Goal: Task Accomplishment & Management: Manage account settings

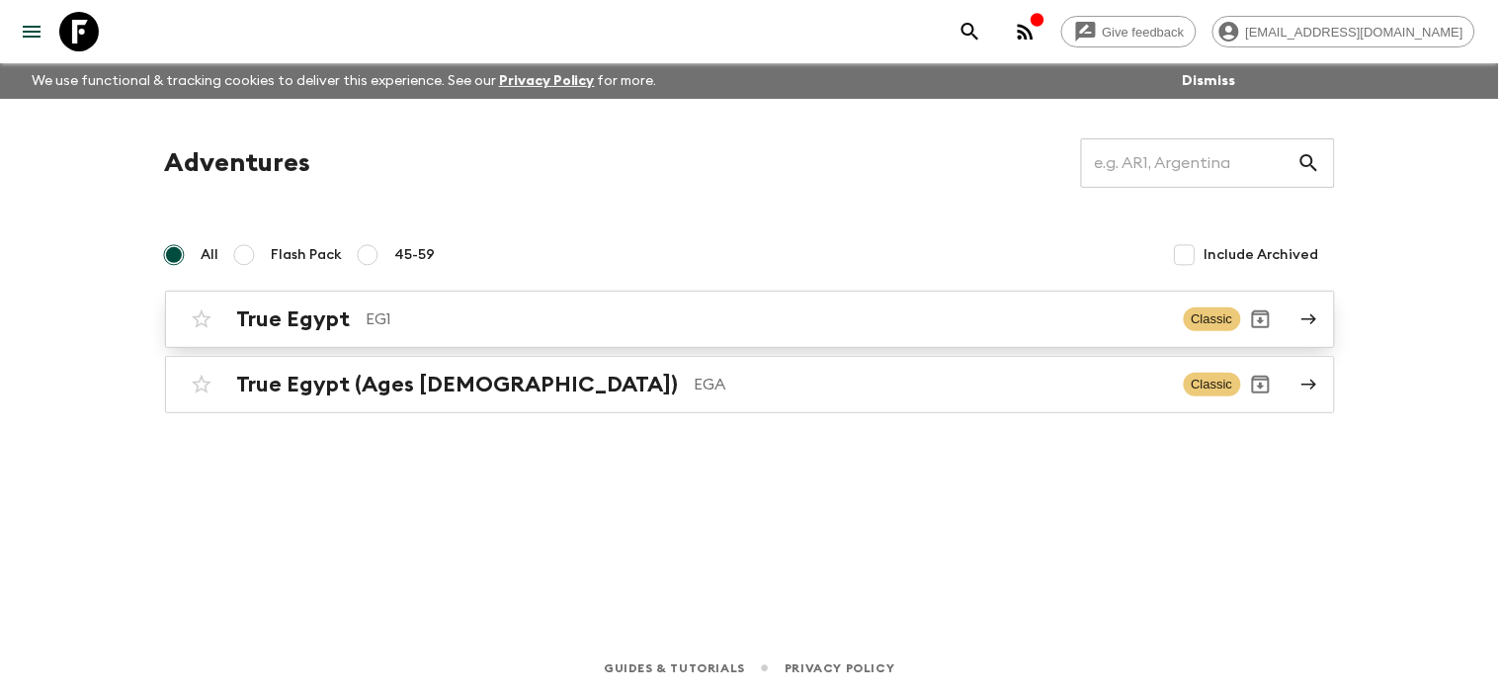
click at [1300, 321] on icon at bounding box center [1309, 319] width 18 height 18
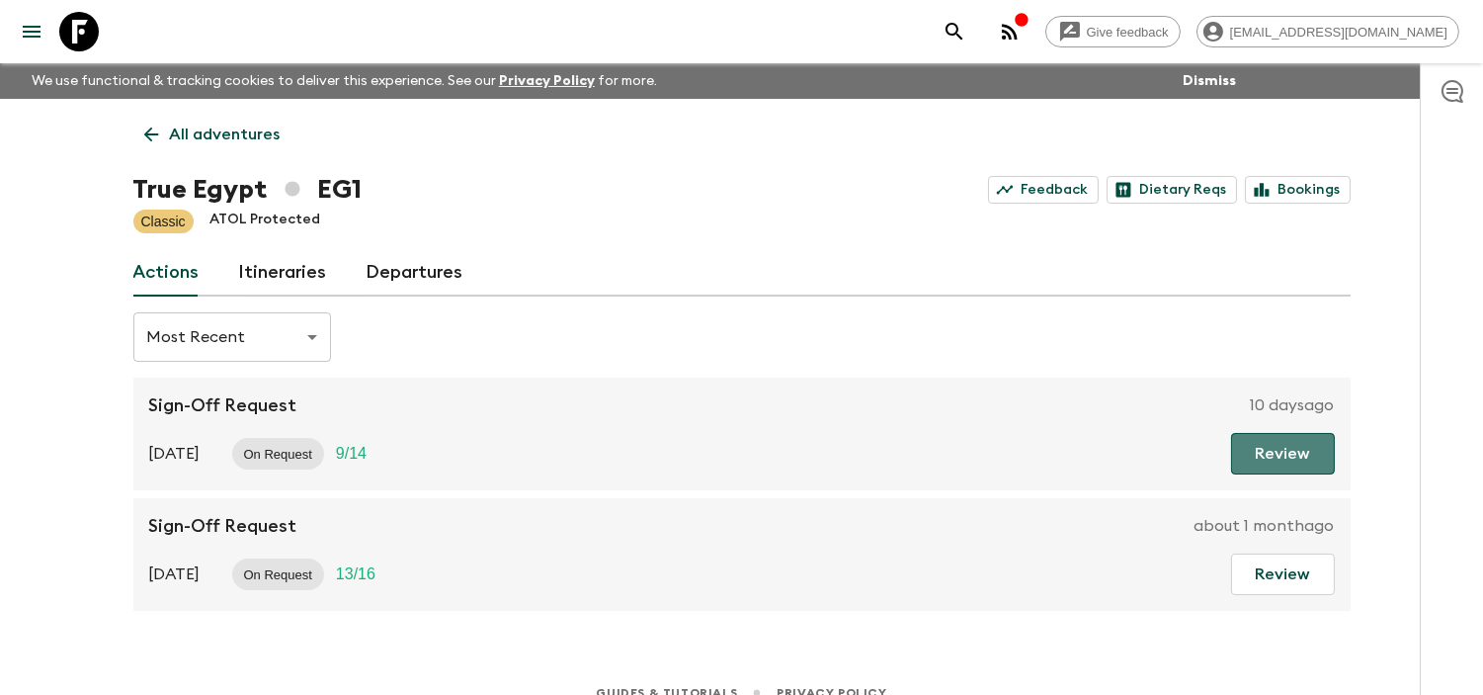
click at [1301, 458] on button "Review" at bounding box center [1283, 453] width 104 height 41
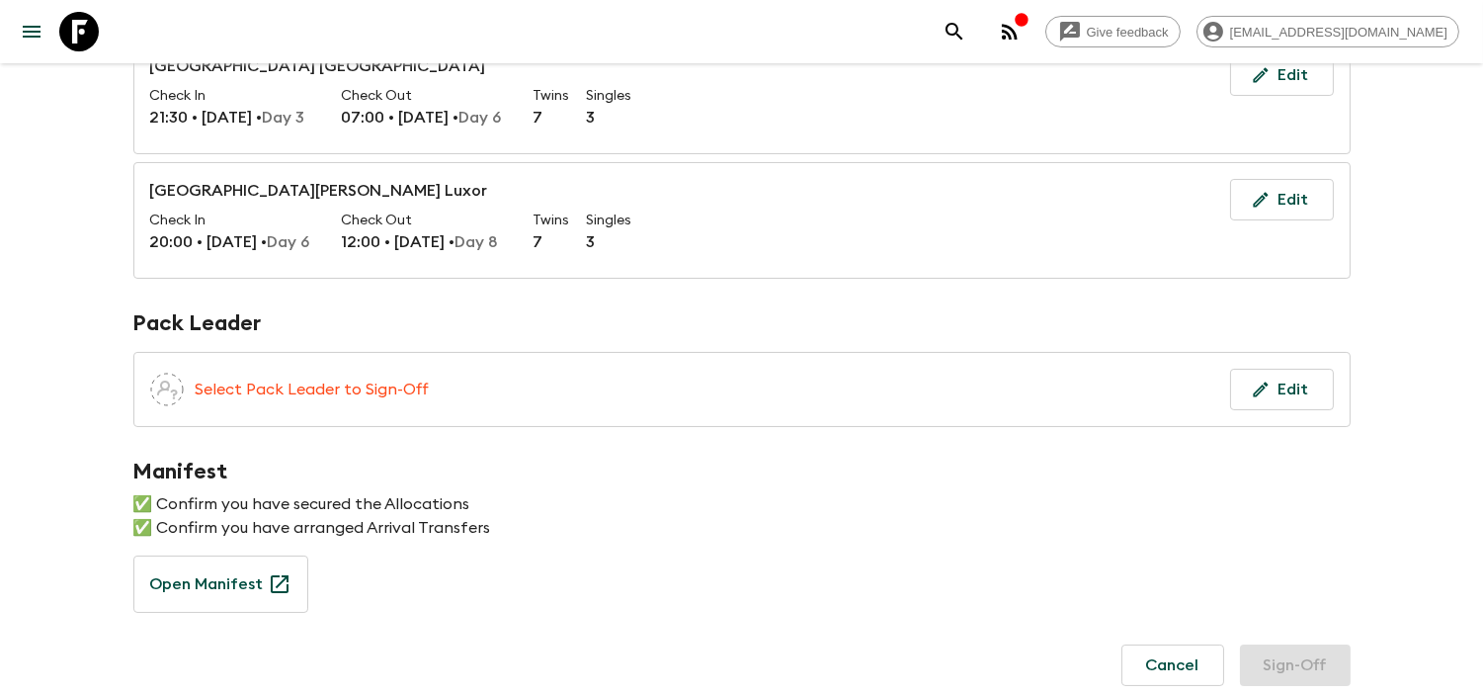
scroll to position [461, 0]
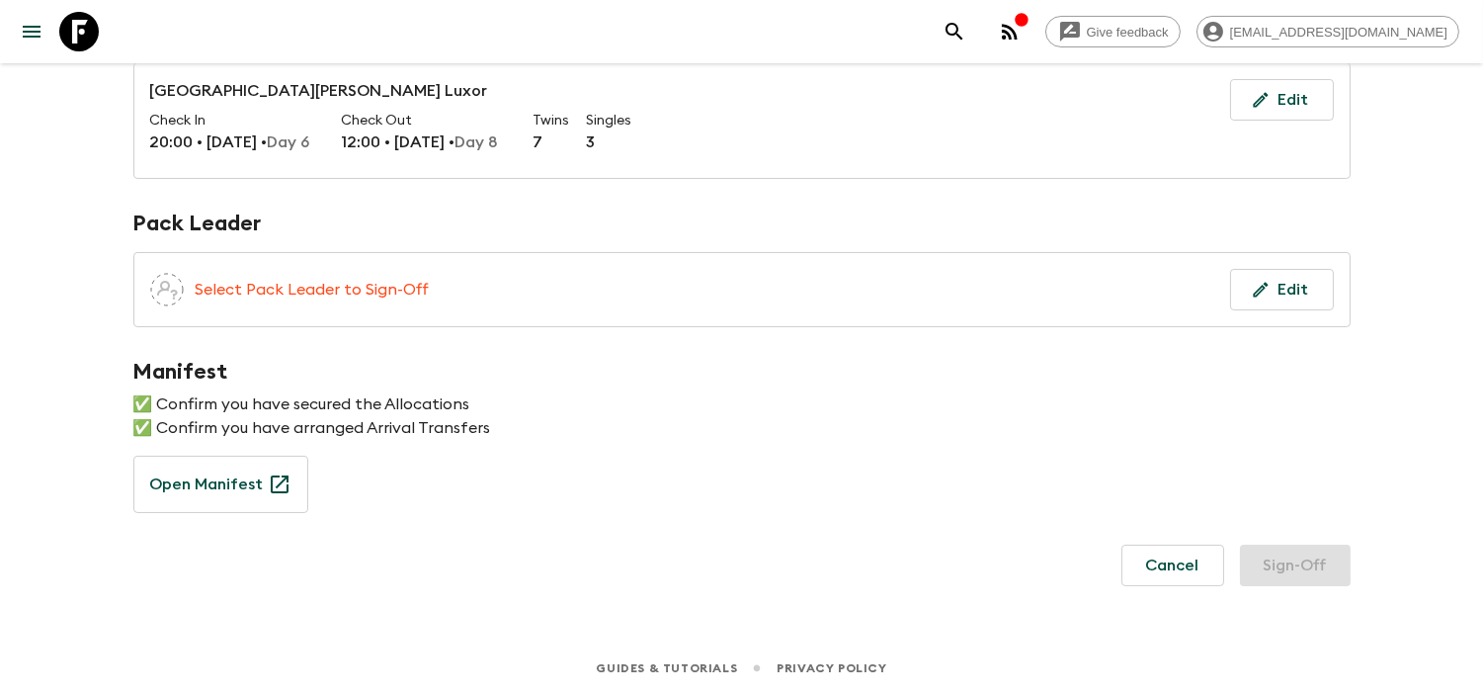
click at [161, 297] on span at bounding box center [167, 290] width 34 height 34
click at [169, 285] on span "Assign pack leader" at bounding box center [167, 287] width 34 height 16
click at [412, 289] on p "Select Pack Leader to Sign-Off" at bounding box center [313, 290] width 234 height 24
click at [1304, 283] on button "Edit" at bounding box center [1282, 289] width 104 height 41
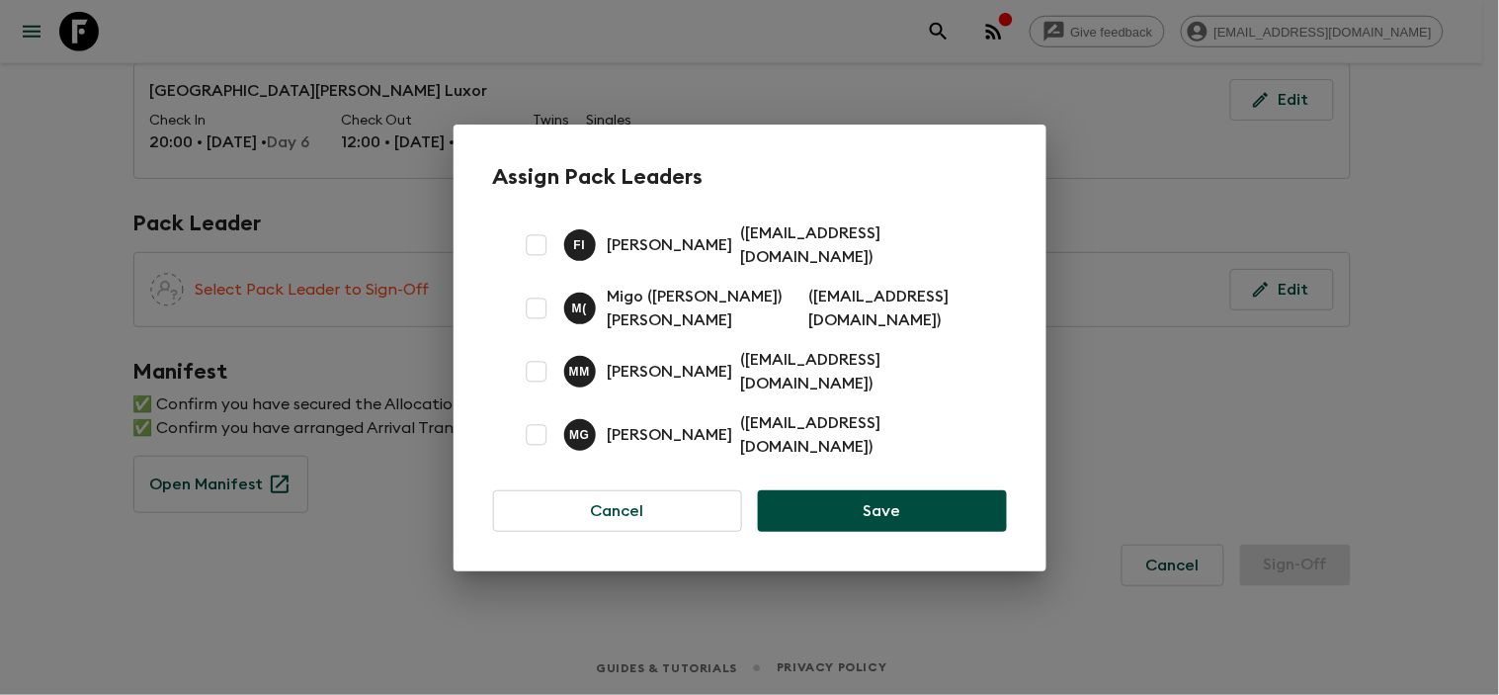
click at [741, 253] on p "( [EMAIL_ADDRESS][DOMAIN_NAME] )" at bounding box center [862, 244] width 242 height 47
click at [536, 249] on input "checkbox" at bounding box center [537, 245] width 40 height 40
checkbox input "true"
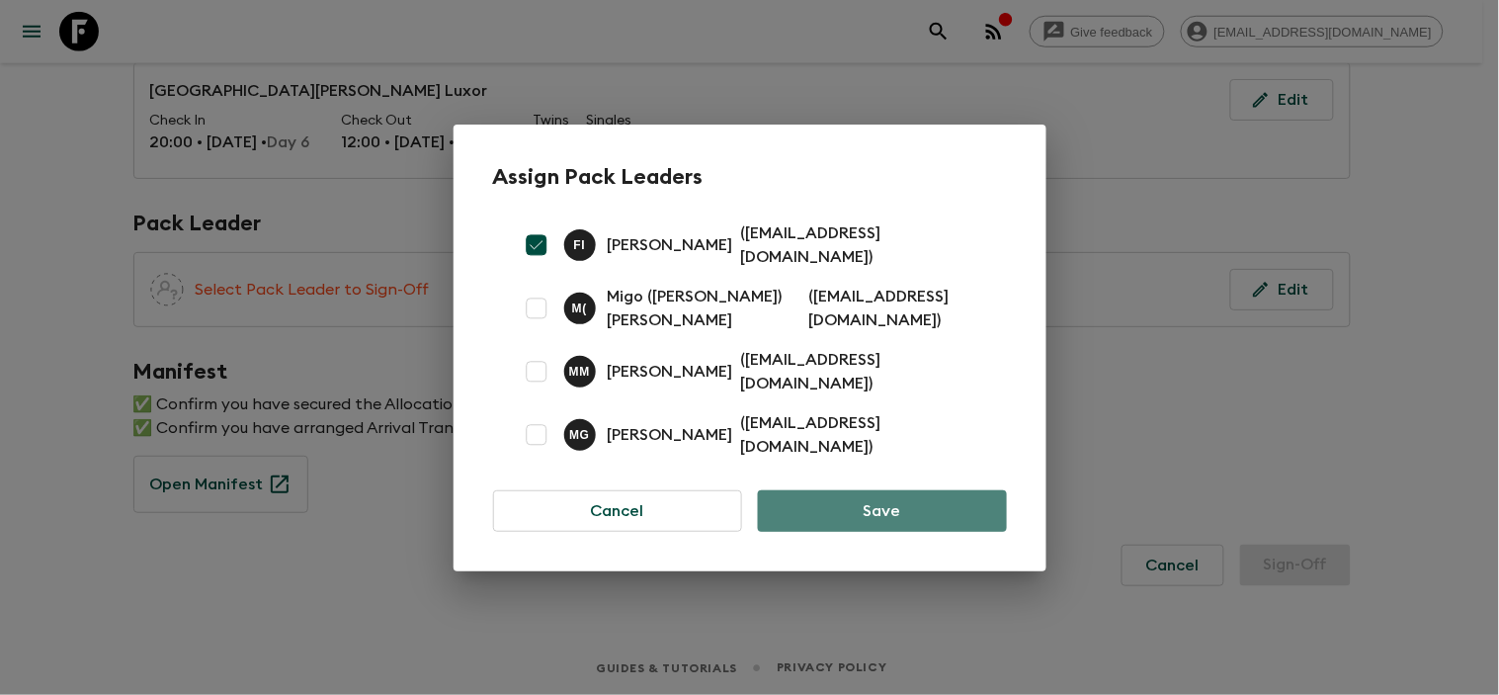
click at [909, 491] on button "Save" at bounding box center [882, 510] width 248 height 41
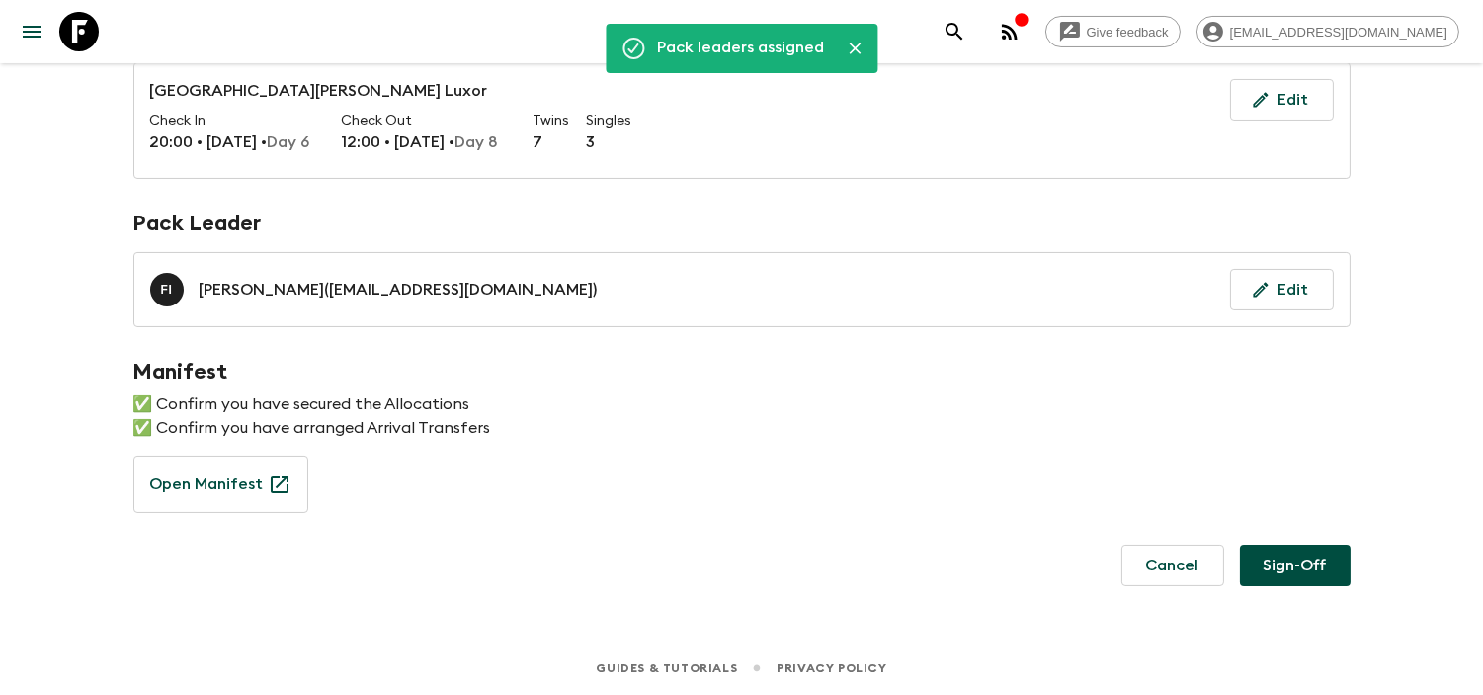
click at [1294, 565] on button "Sign-Off" at bounding box center [1295, 564] width 111 height 41
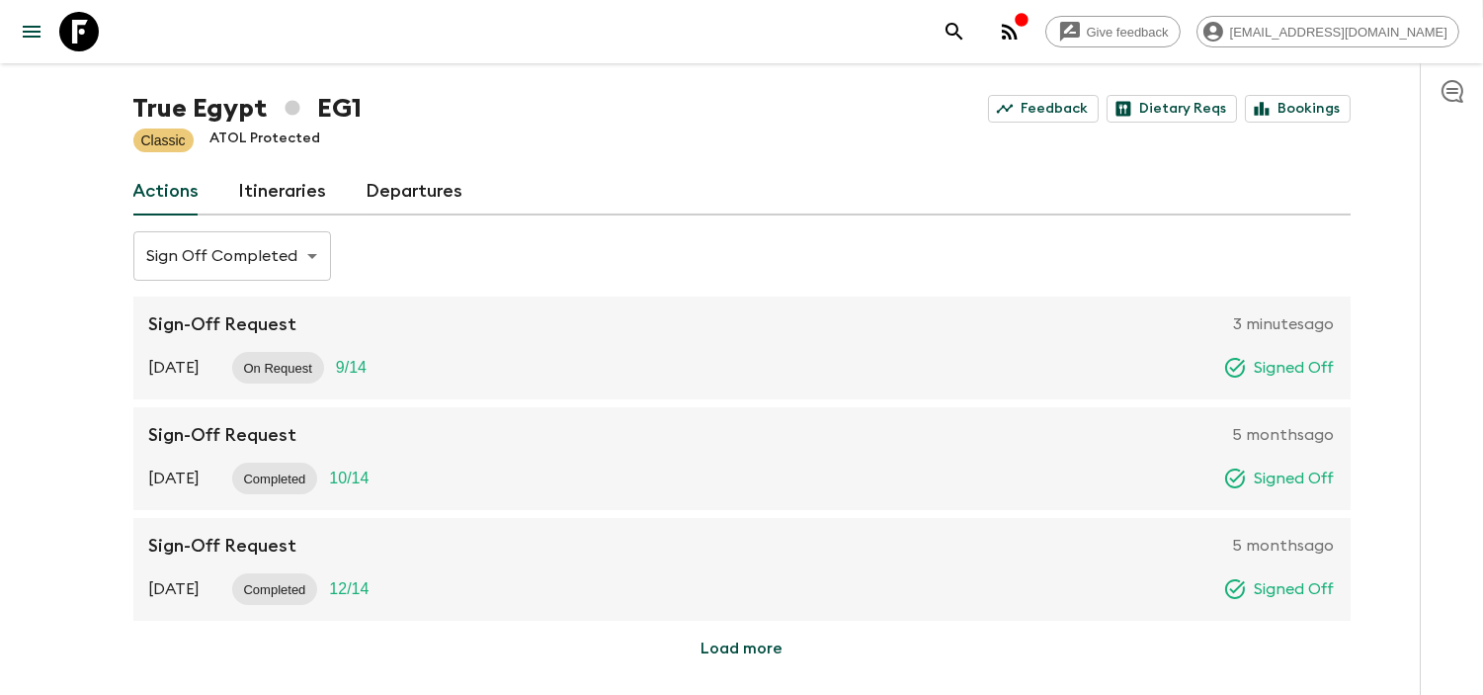
scroll to position [162, 0]
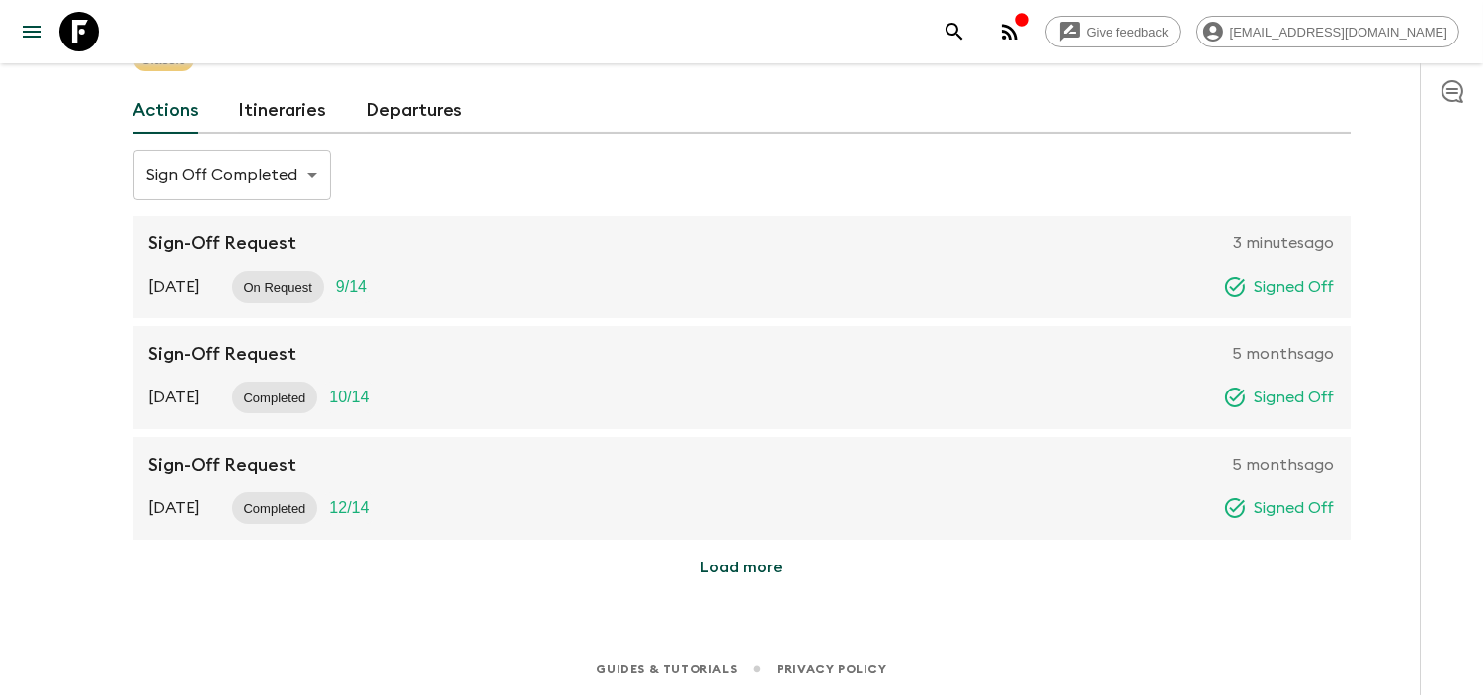
click at [440, 123] on link "Departures" at bounding box center [415, 110] width 97 height 47
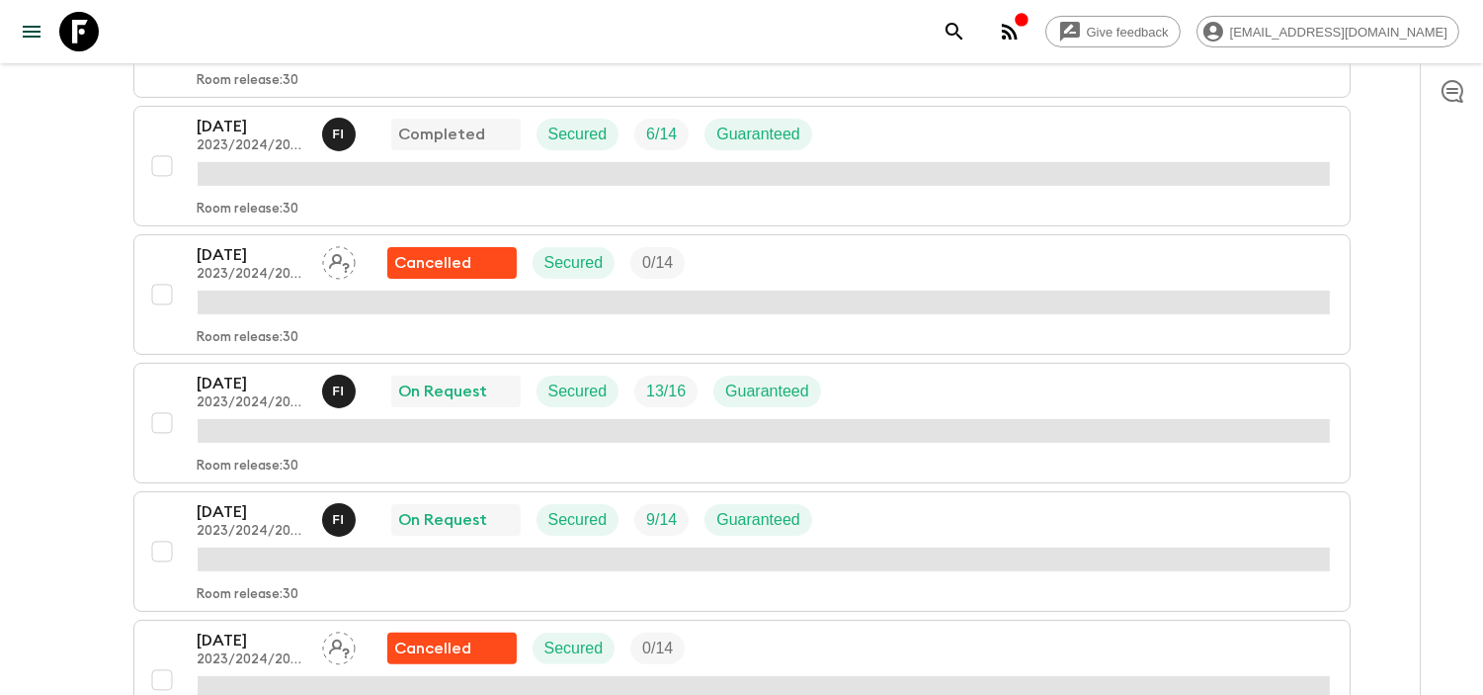
scroll to position [1260, 0]
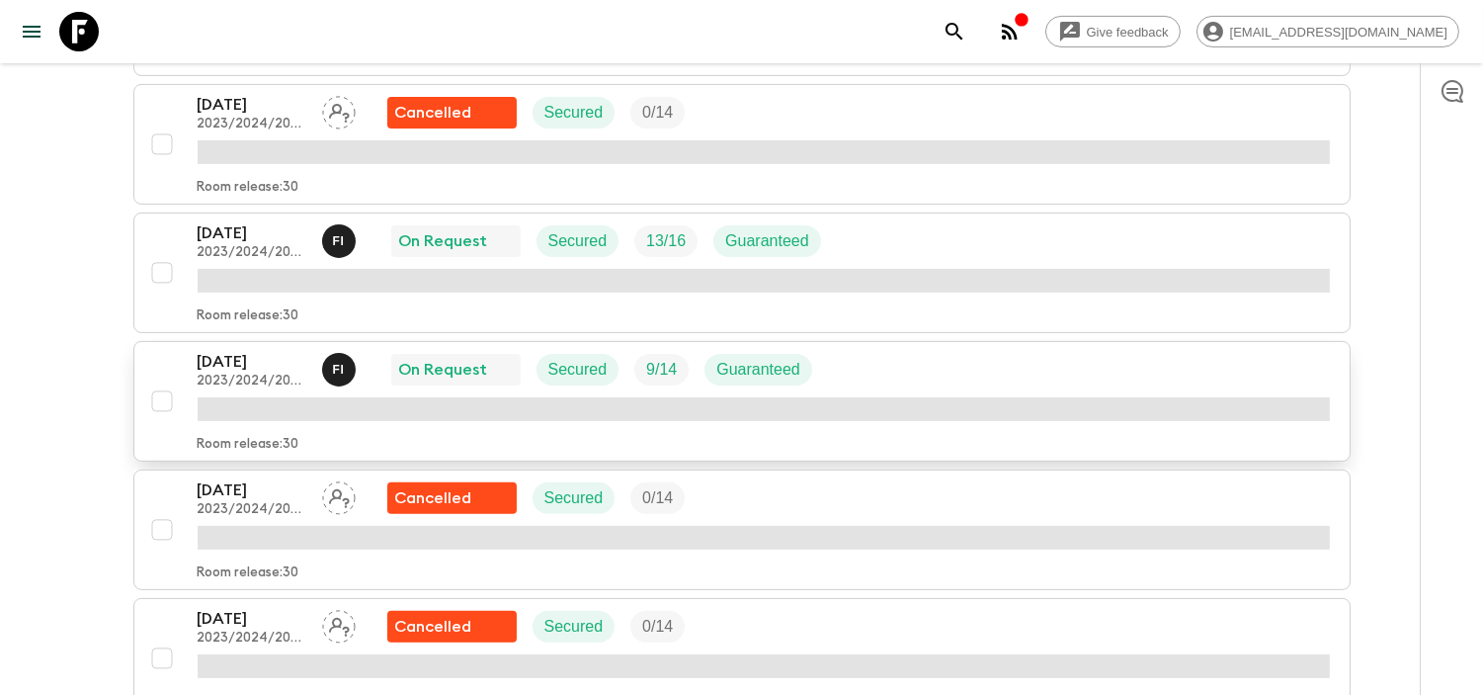
click at [252, 360] on p "[DATE]" at bounding box center [252, 362] width 109 height 24
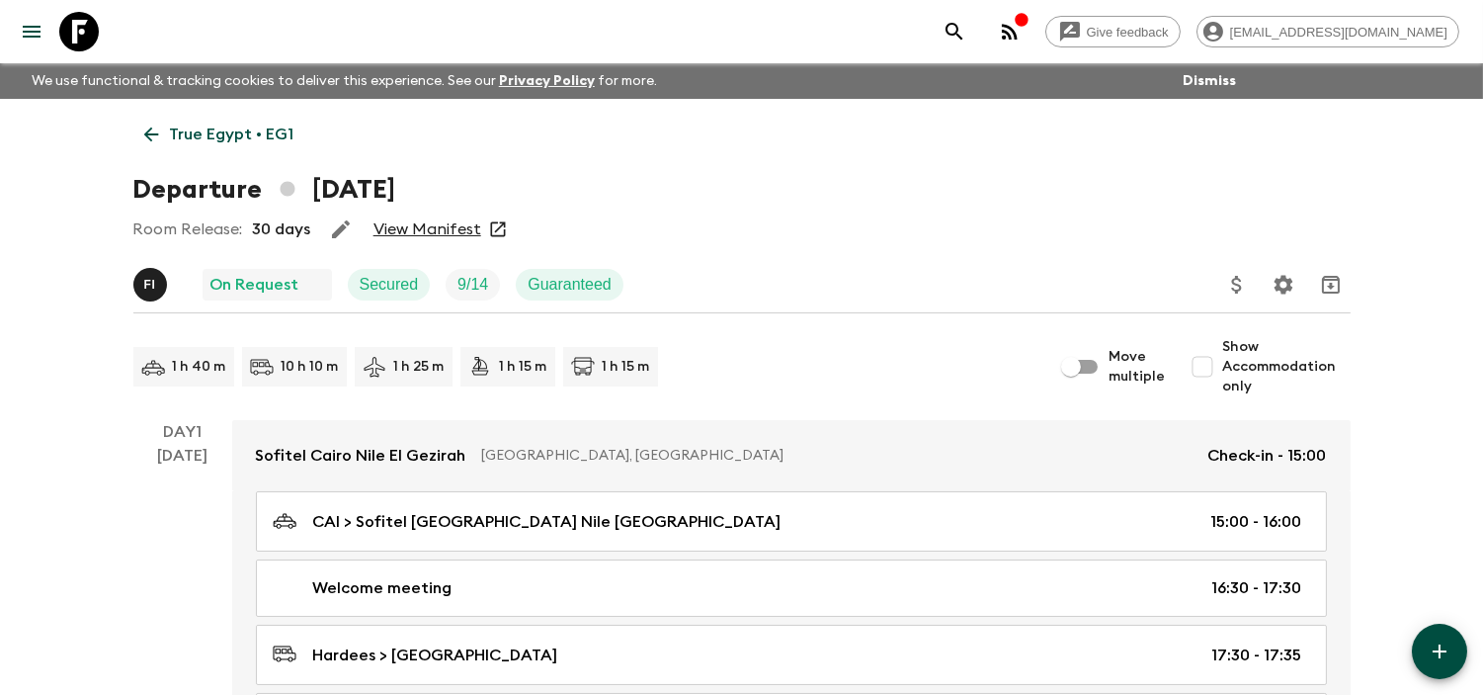
click at [427, 221] on link "View Manifest" at bounding box center [427, 229] width 108 height 20
